Goal: Transaction & Acquisition: Purchase product/service

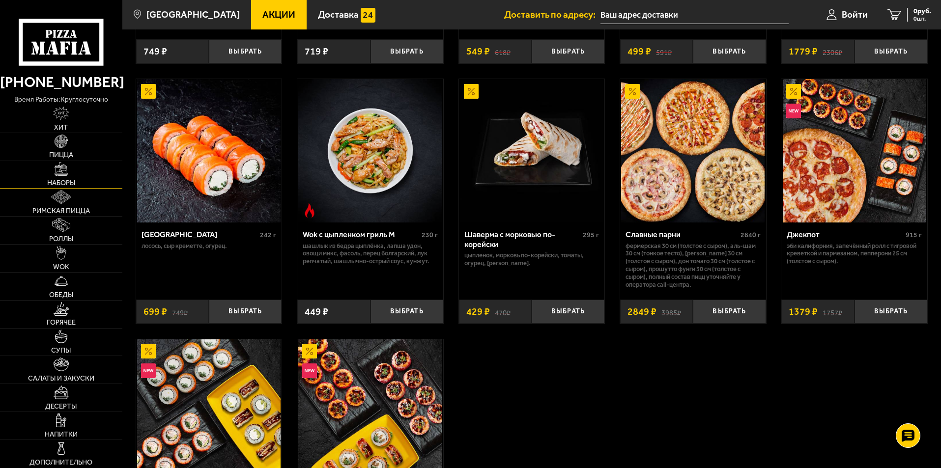
scroll to position [491, 0]
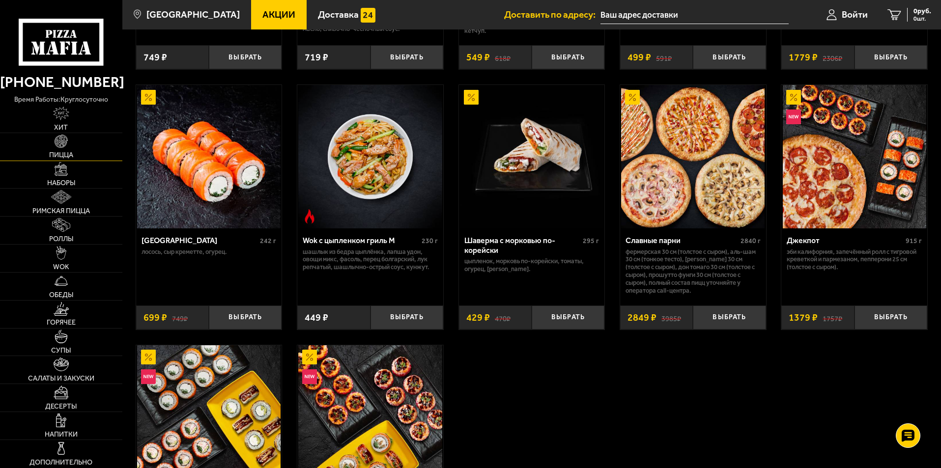
click at [60, 144] on img at bounding box center [62, 142] width 14 height 14
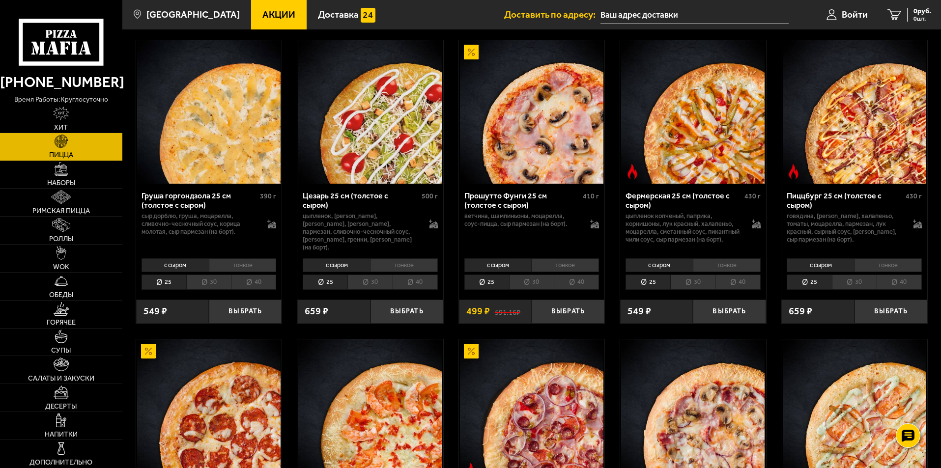
scroll to position [936, 0]
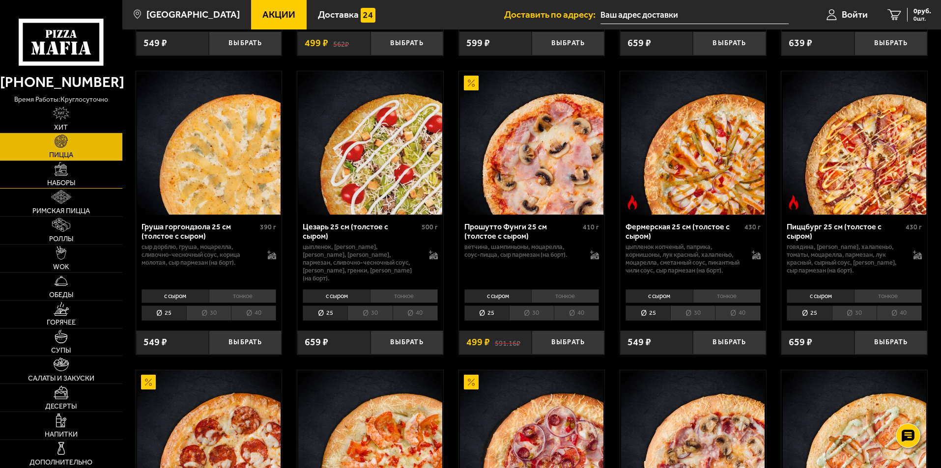
click at [62, 174] on img at bounding box center [62, 169] width 14 height 14
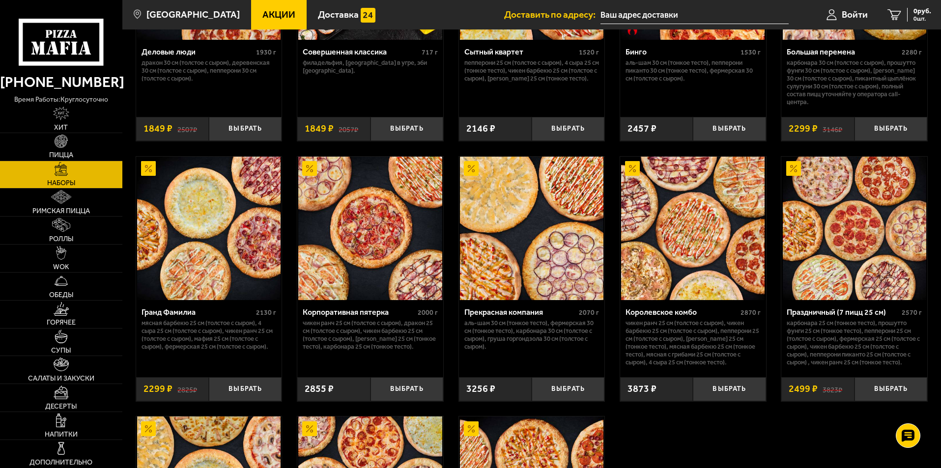
scroll to position [1278, 0]
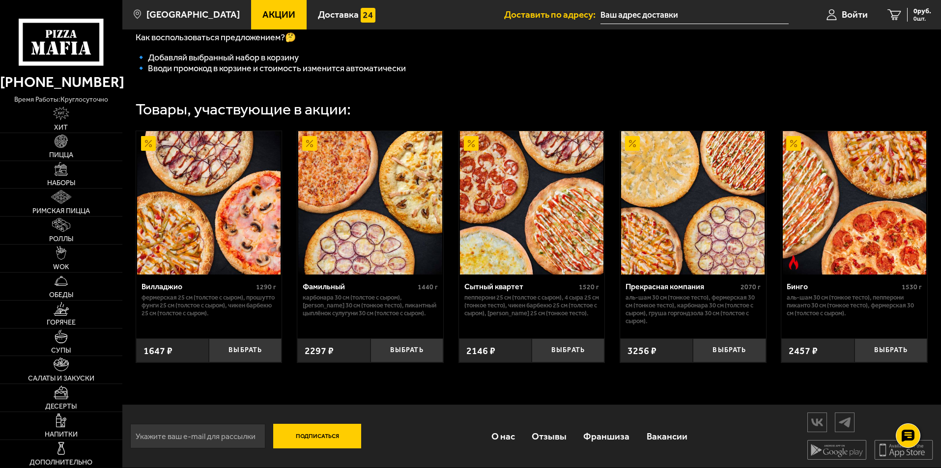
scroll to position [324, 0]
click at [58, 168] on img at bounding box center [62, 169] width 14 height 14
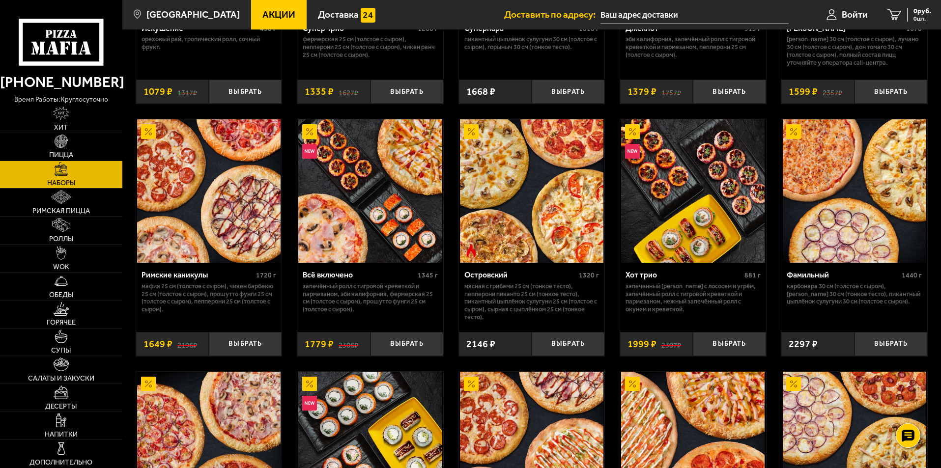
scroll to position [714, 0]
click at [237, 204] on img at bounding box center [208, 191] width 143 height 143
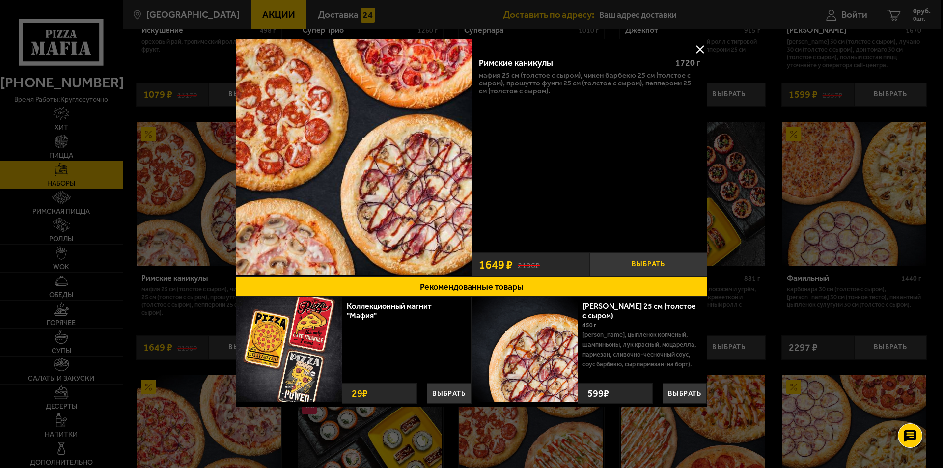
click at [640, 261] on button "Выбрать" at bounding box center [649, 265] width 118 height 24
click at [701, 52] on button at bounding box center [700, 49] width 15 height 15
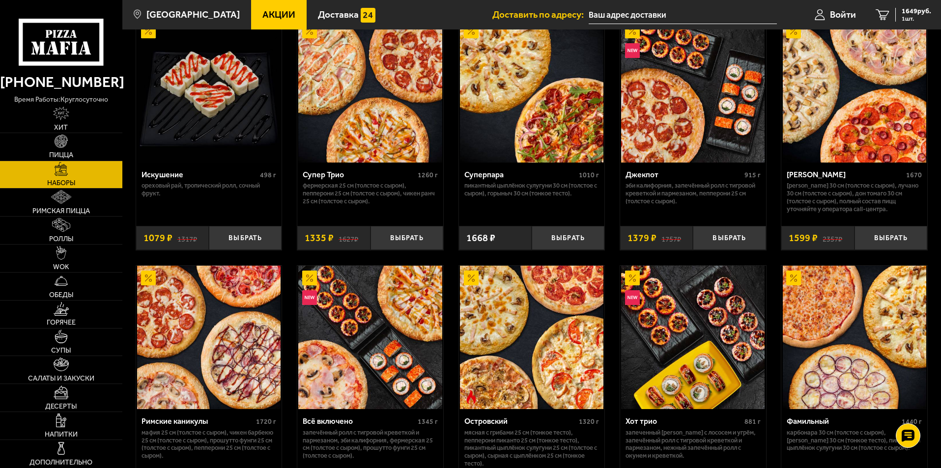
scroll to position [566, 0]
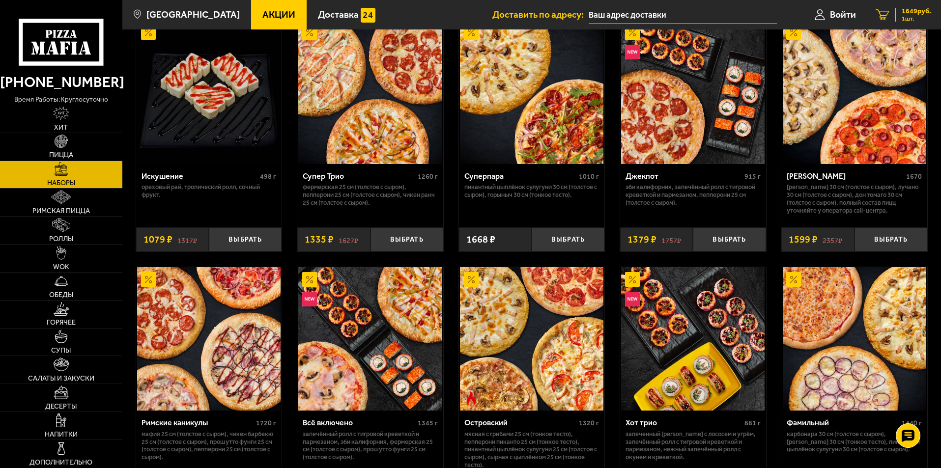
click at [913, 9] on span "1649 руб." at bounding box center [916, 11] width 29 height 7
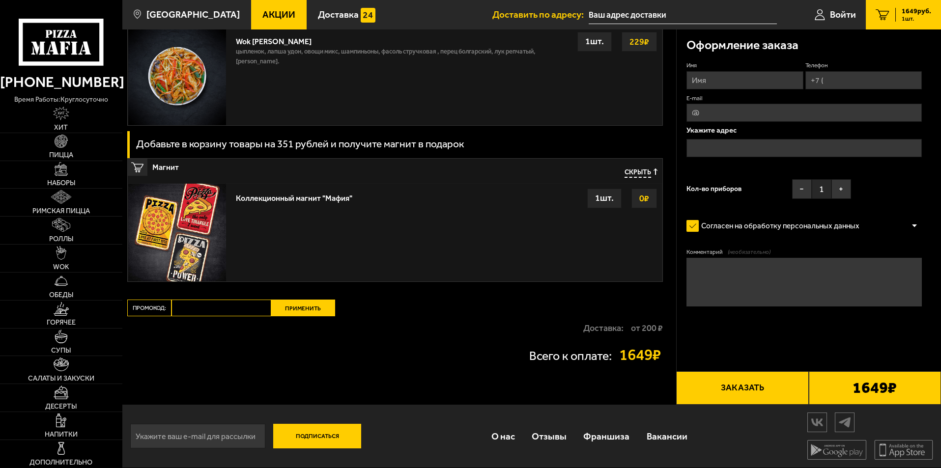
scroll to position [1150, 0]
click at [62, 152] on span "Пицца" at bounding box center [61, 155] width 24 height 7
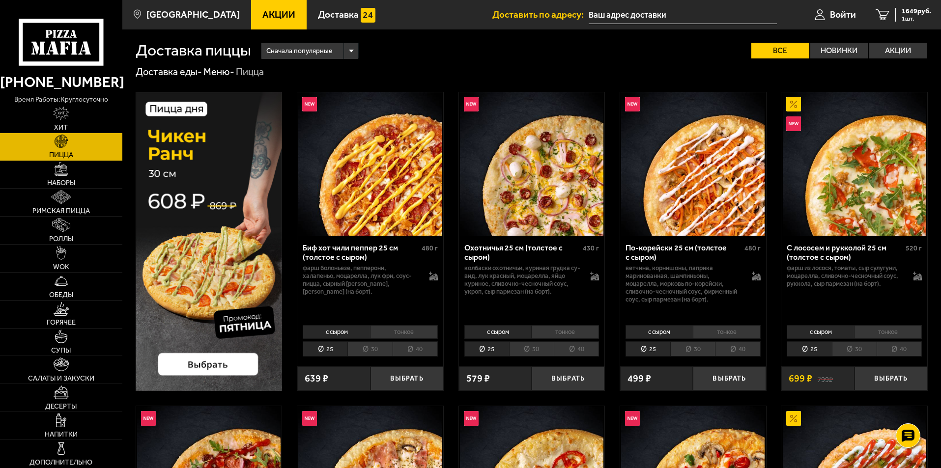
click at [371, 349] on li "30" at bounding box center [369, 349] width 45 height 15
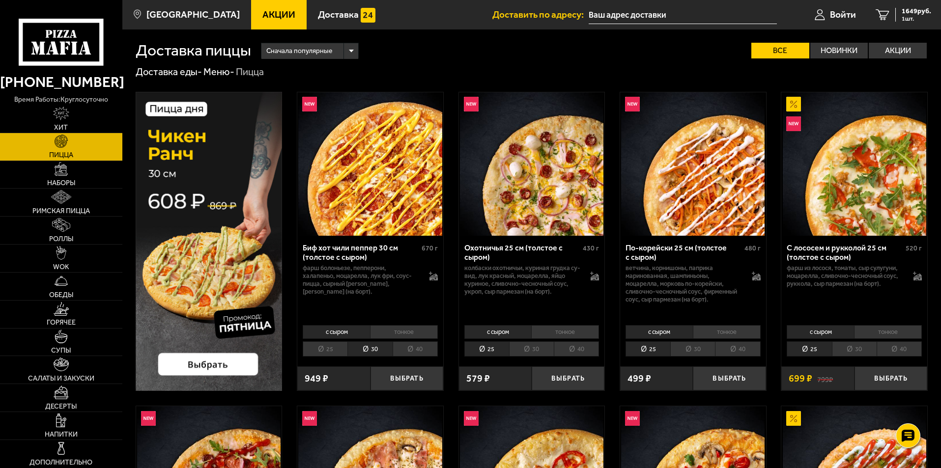
click at [317, 351] on li "25" at bounding box center [325, 349] width 45 height 15
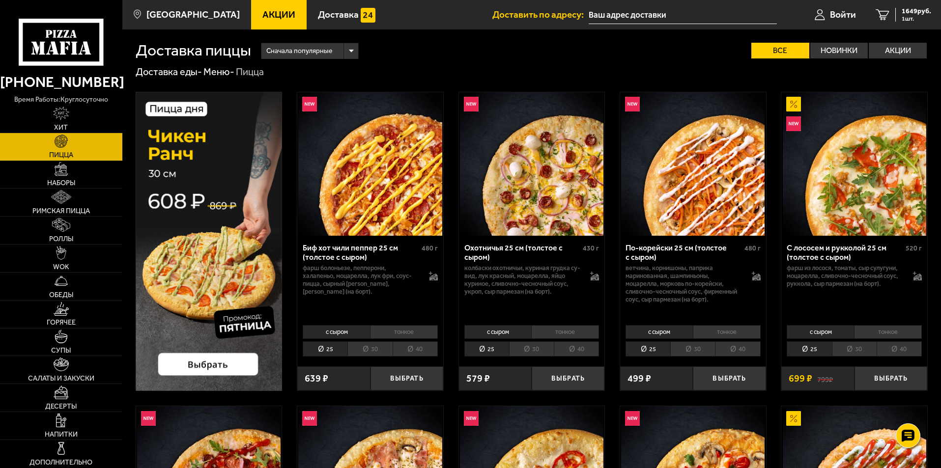
scroll to position [98, 0]
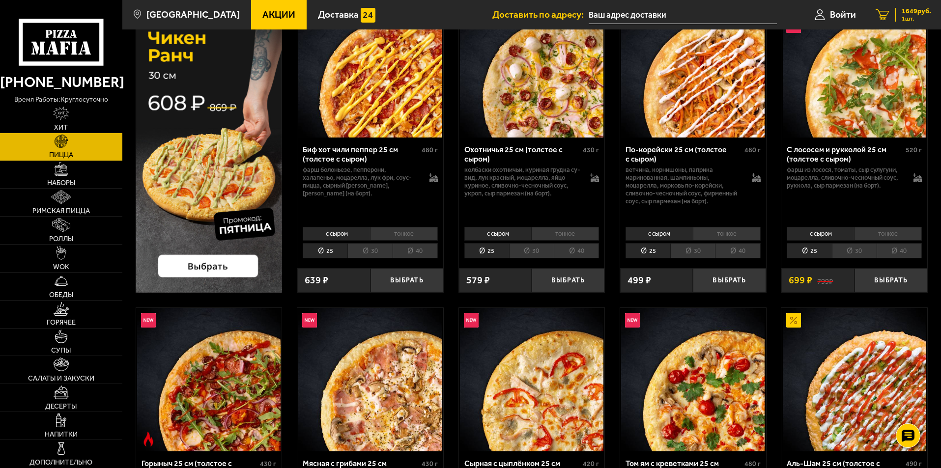
click at [908, 11] on span "1649 руб." at bounding box center [916, 11] width 29 height 7
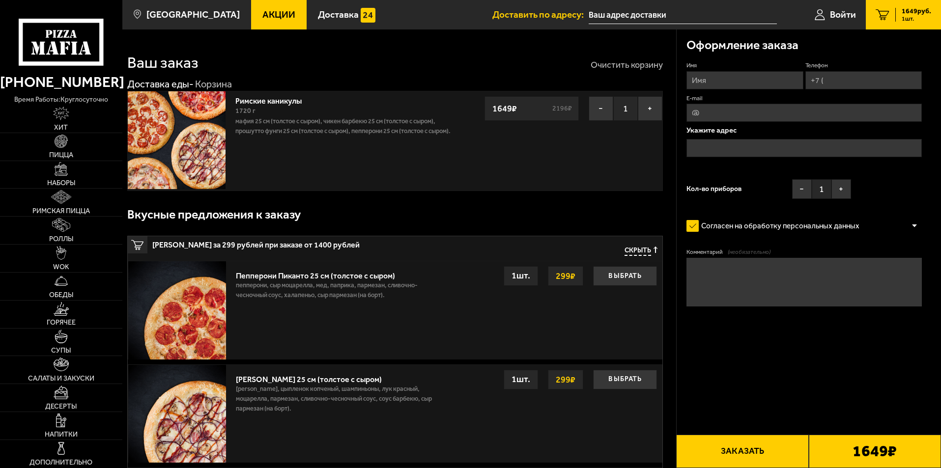
click at [609, 63] on button "Очистить корзину" at bounding box center [627, 64] width 72 height 9
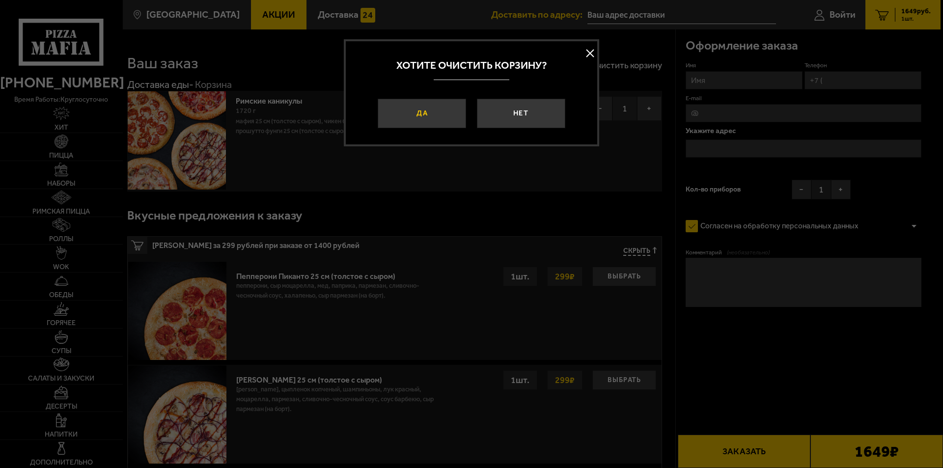
click at [429, 111] on button "Да" at bounding box center [422, 113] width 88 height 29
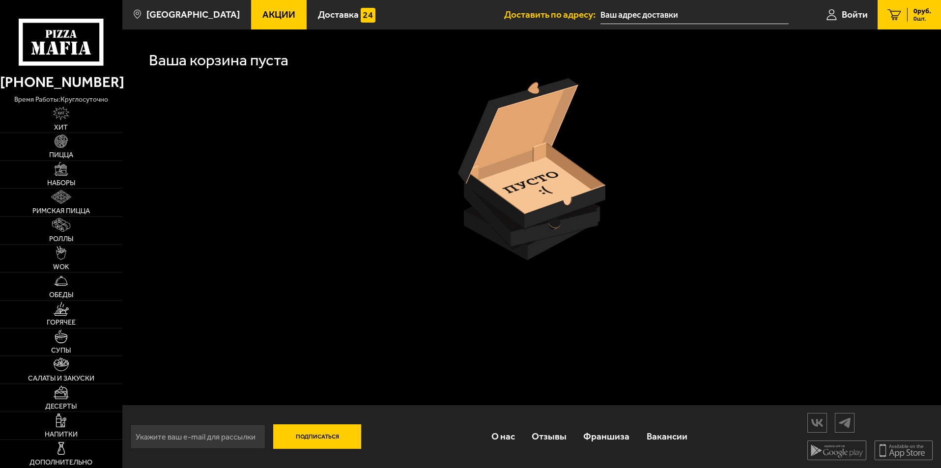
scroll to position [98, 0]
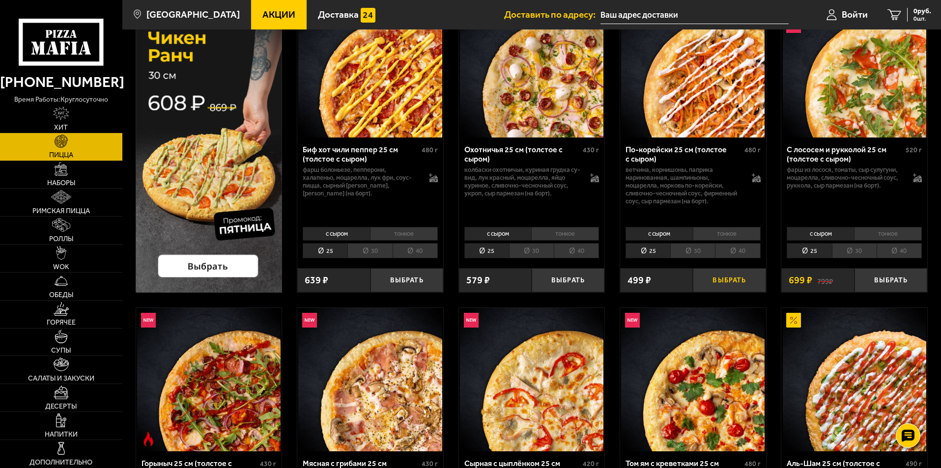
click at [735, 285] on button "Выбрать" at bounding box center [729, 280] width 73 height 24
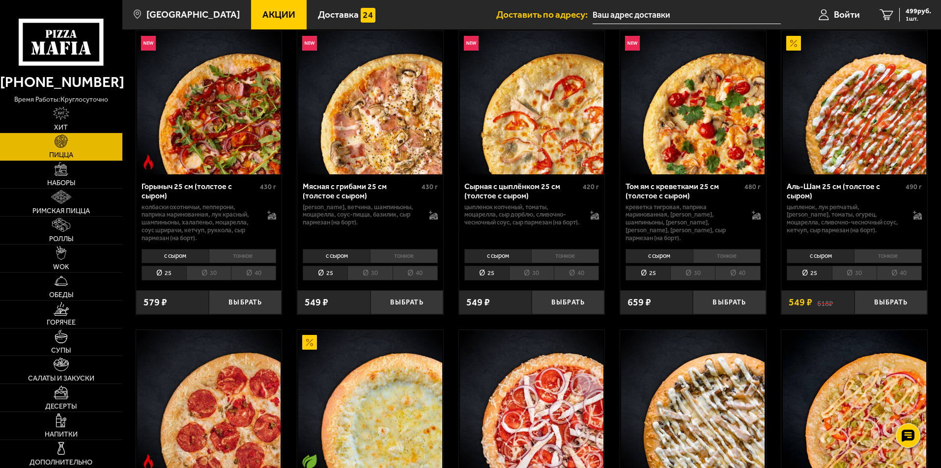
scroll to position [393, 0]
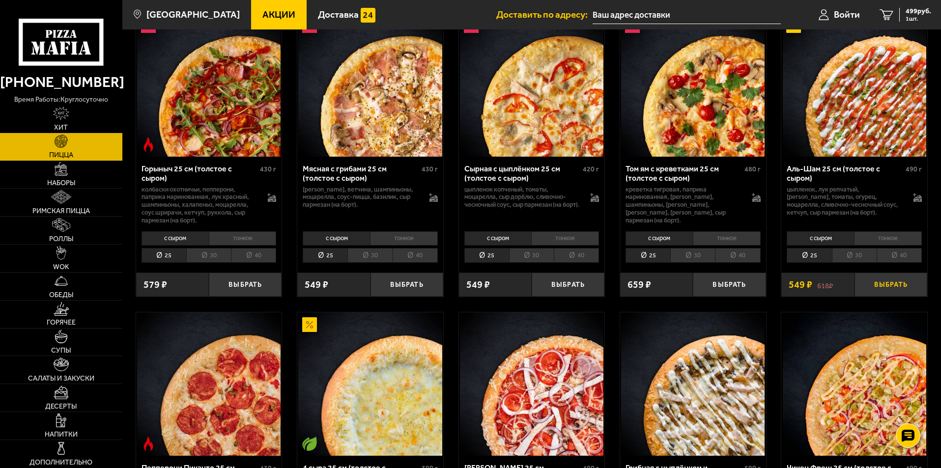
click at [903, 289] on button "Выбрать" at bounding box center [891, 285] width 73 height 24
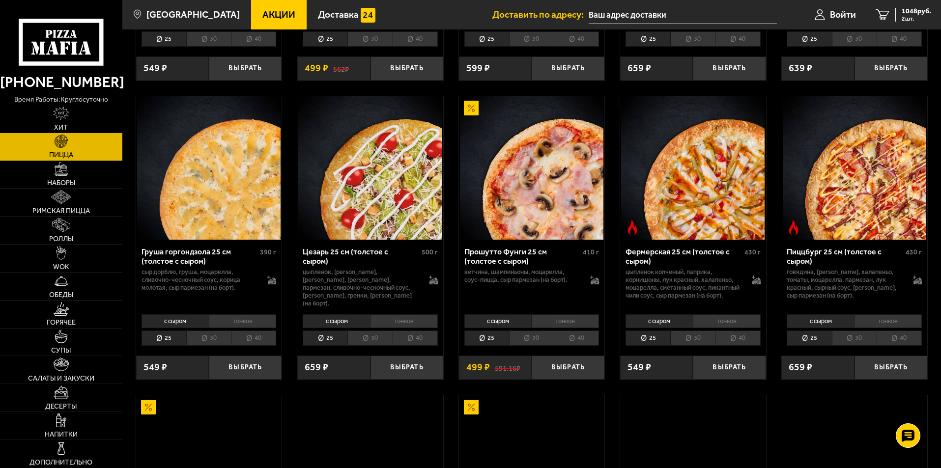
scroll to position [934, 0]
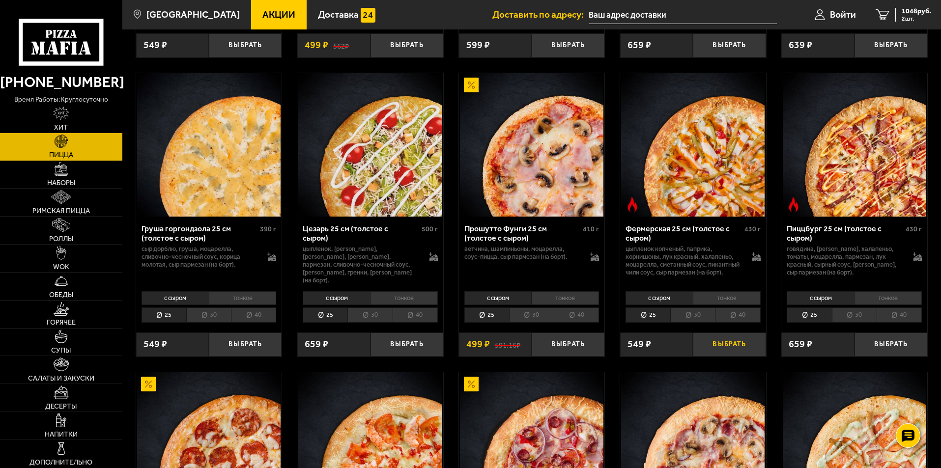
click at [733, 354] on button "Выбрать" at bounding box center [729, 345] width 73 height 24
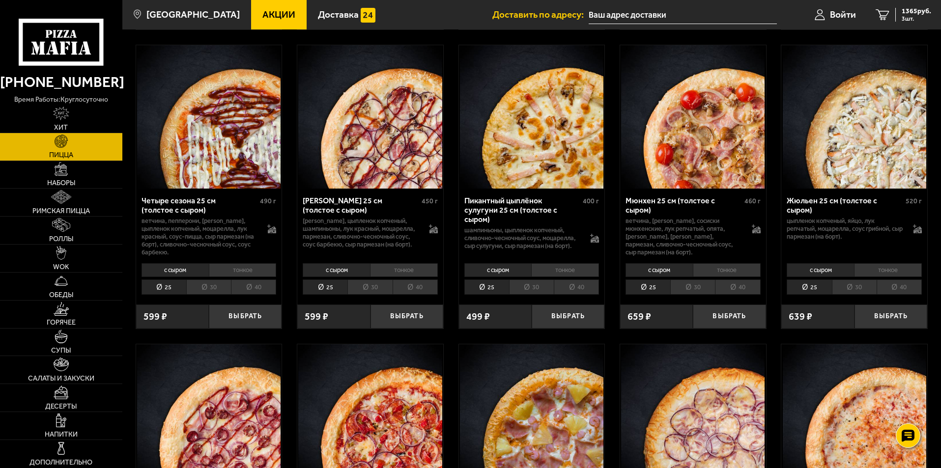
scroll to position [1572, 0]
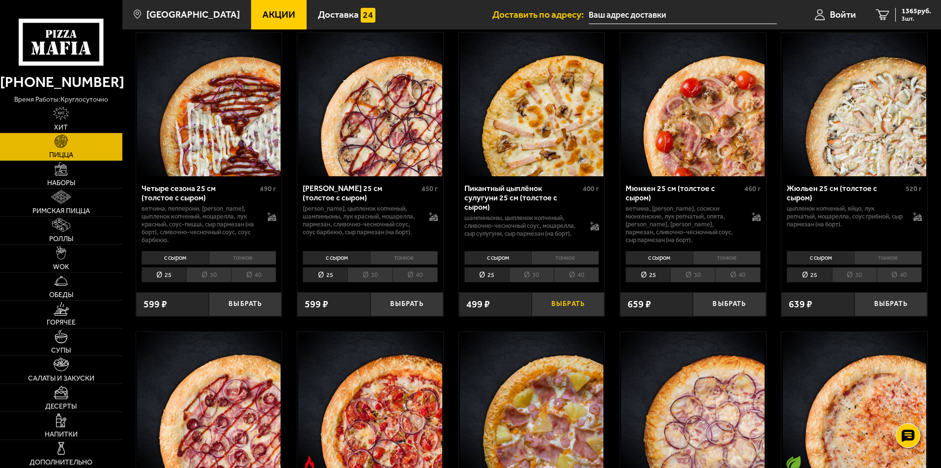
click at [567, 312] on button "Выбрать" at bounding box center [568, 304] width 73 height 24
click at [907, 16] on span "4 шт." at bounding box center [916, 19] width 29 height 6
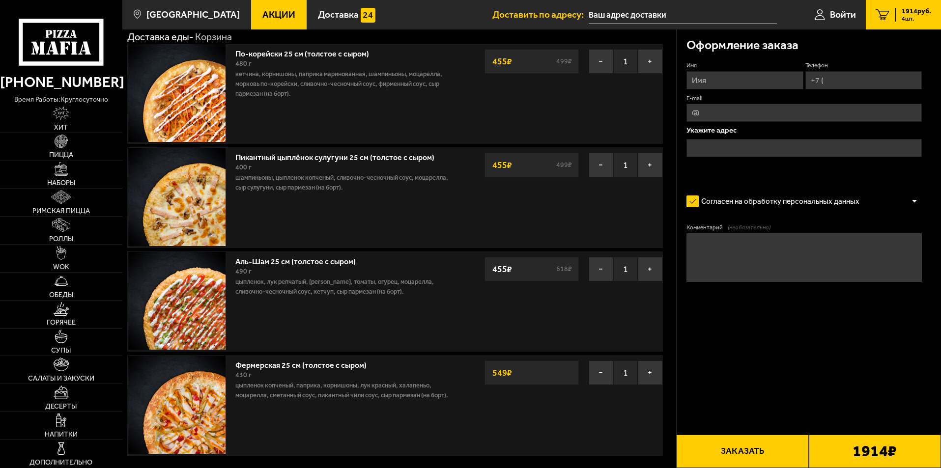
scroll to position [98, 0]
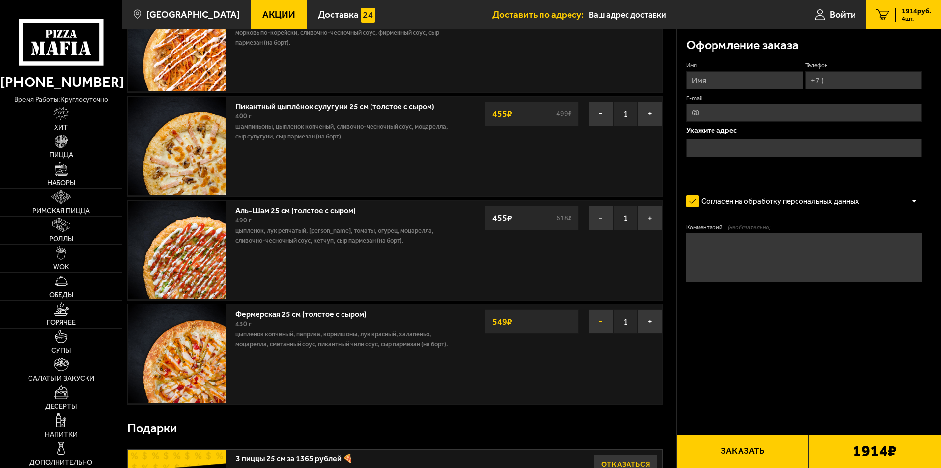
click at [597, 322] on button "−" at bounding box center [601, 322] width 25 height 25
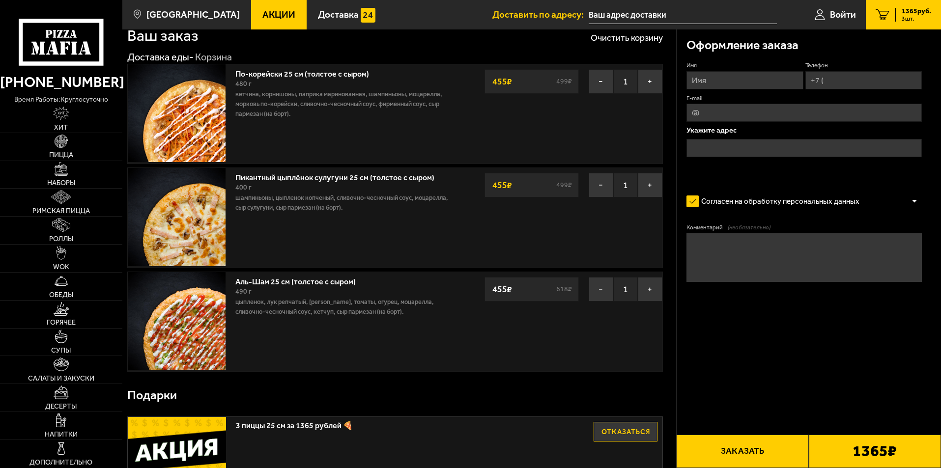
scroll to position [0, 0]
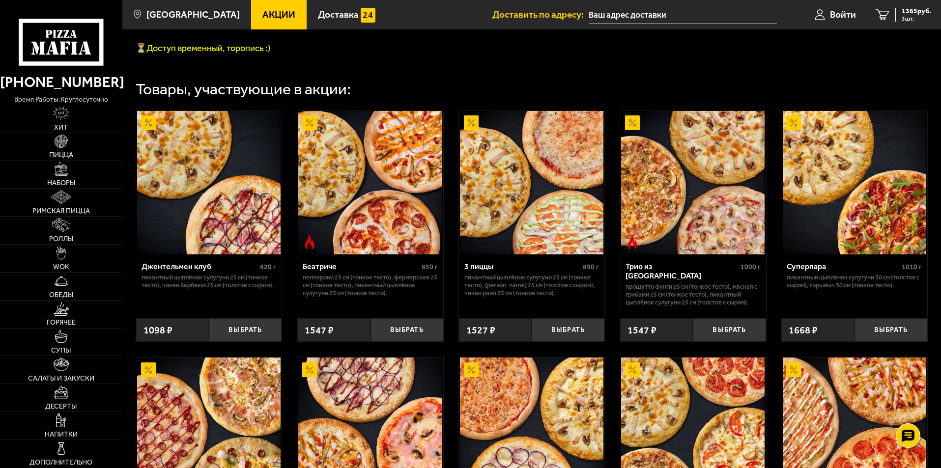
scroll to position [590, 0]
